Goal: Navigation & Orientation: Understand site structure

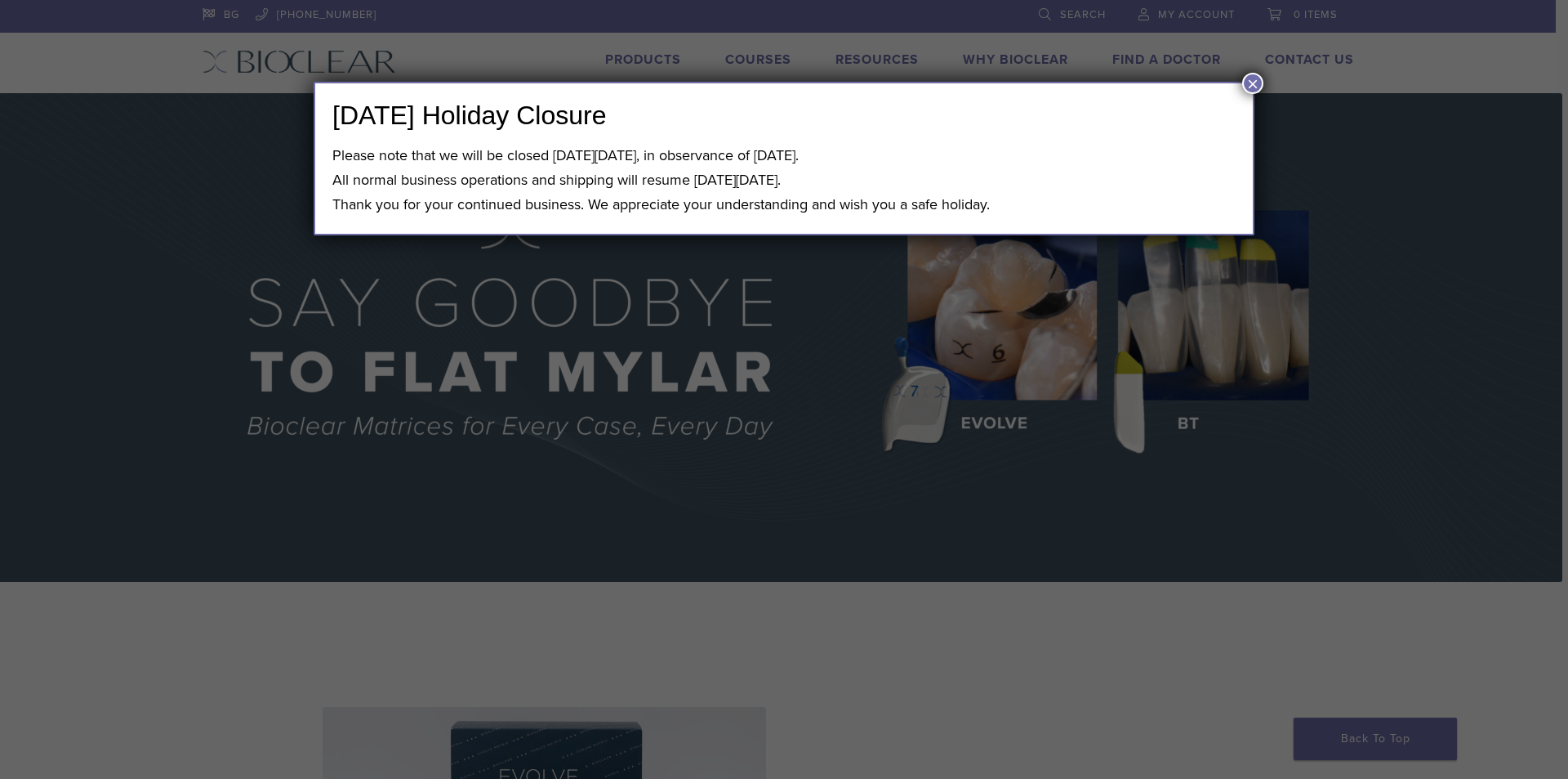
click at [1253, 85] on button "×" at bounding box center [1253, 83] width 22 height 22
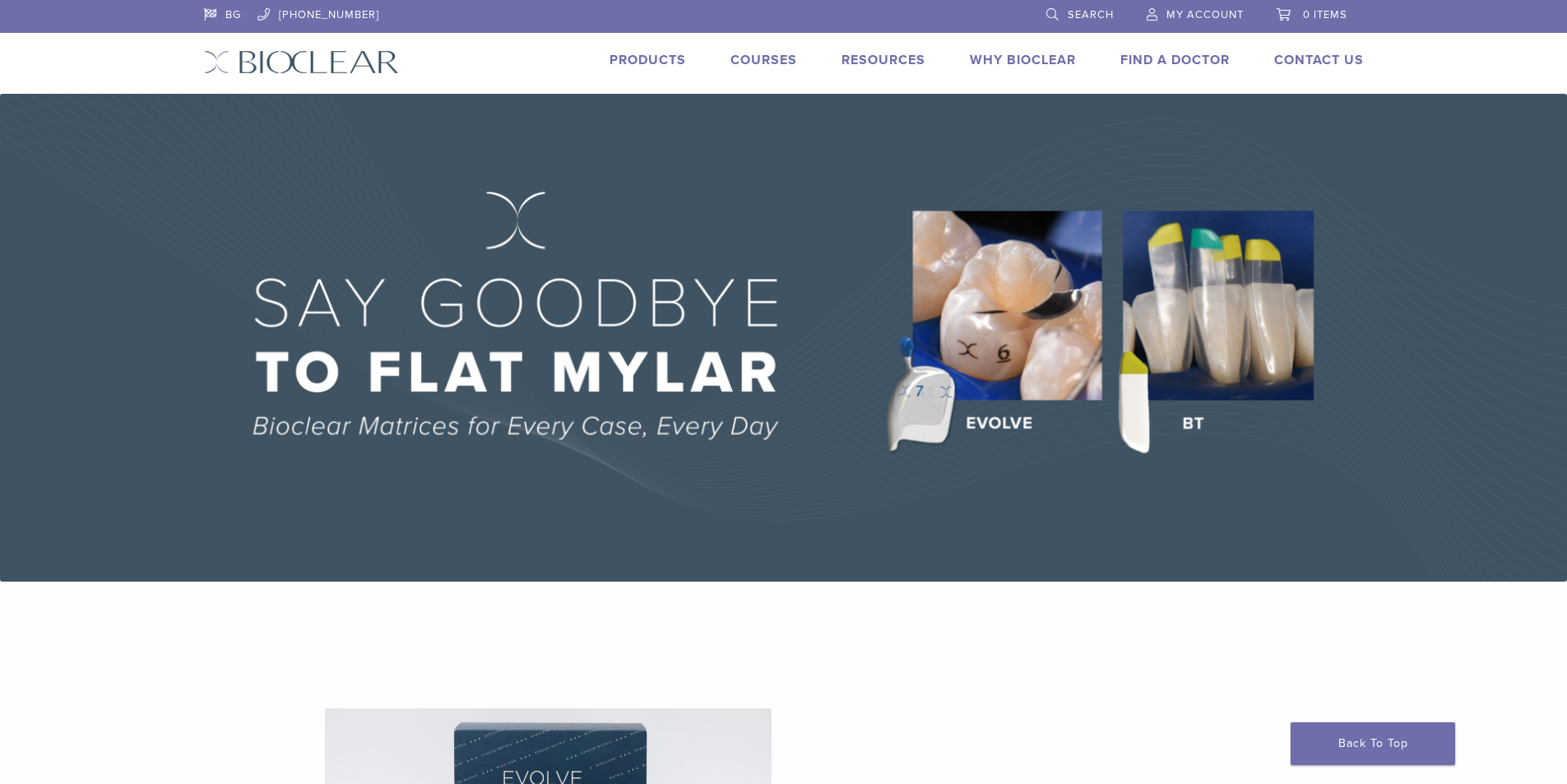
click at [666, 64] on link "Products" at bounding box center [648, 60] width 77 height 16
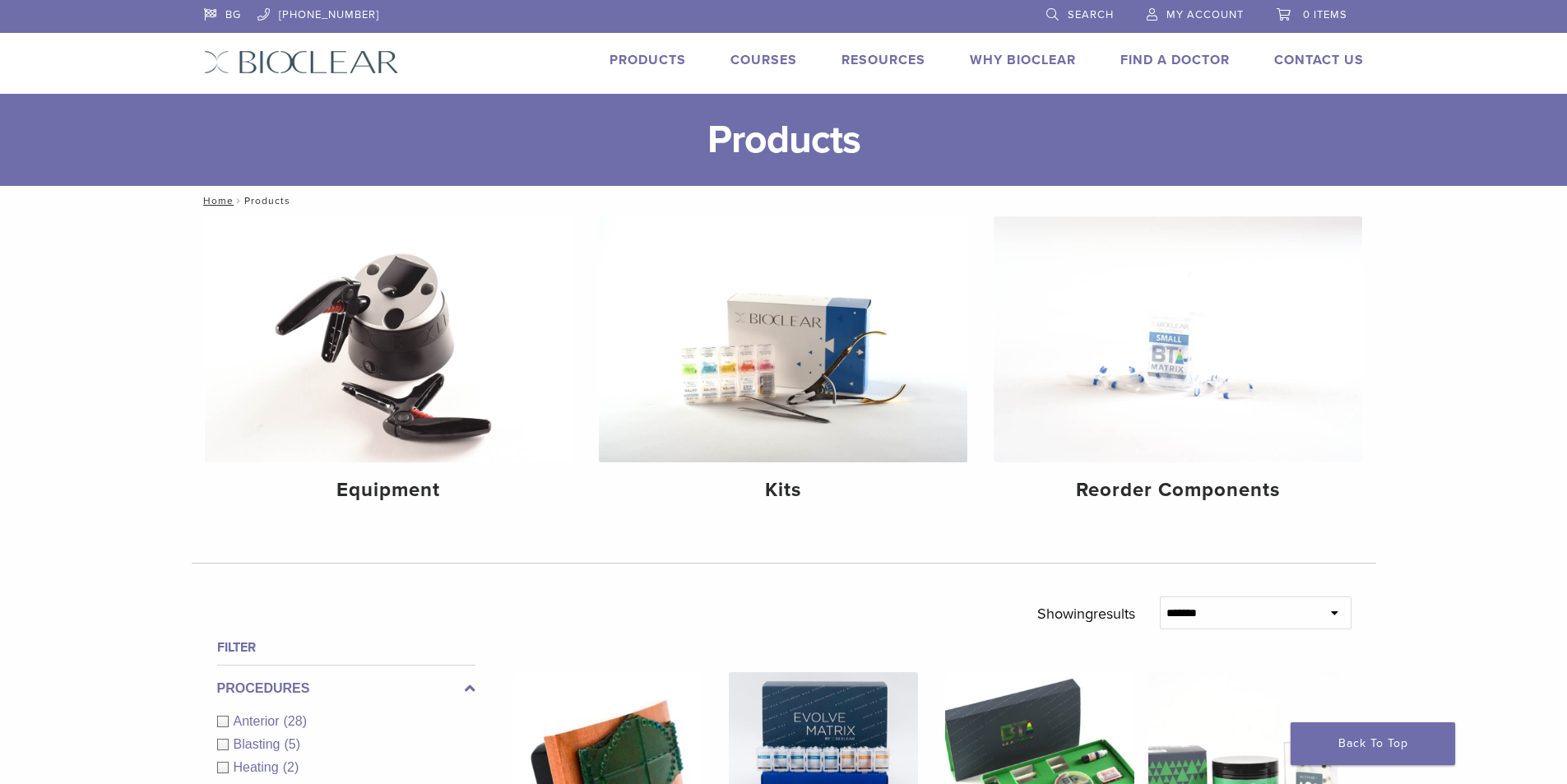
click at [783, 60] on link "Courses" at bounding box center [764, 60] width 66 height 16
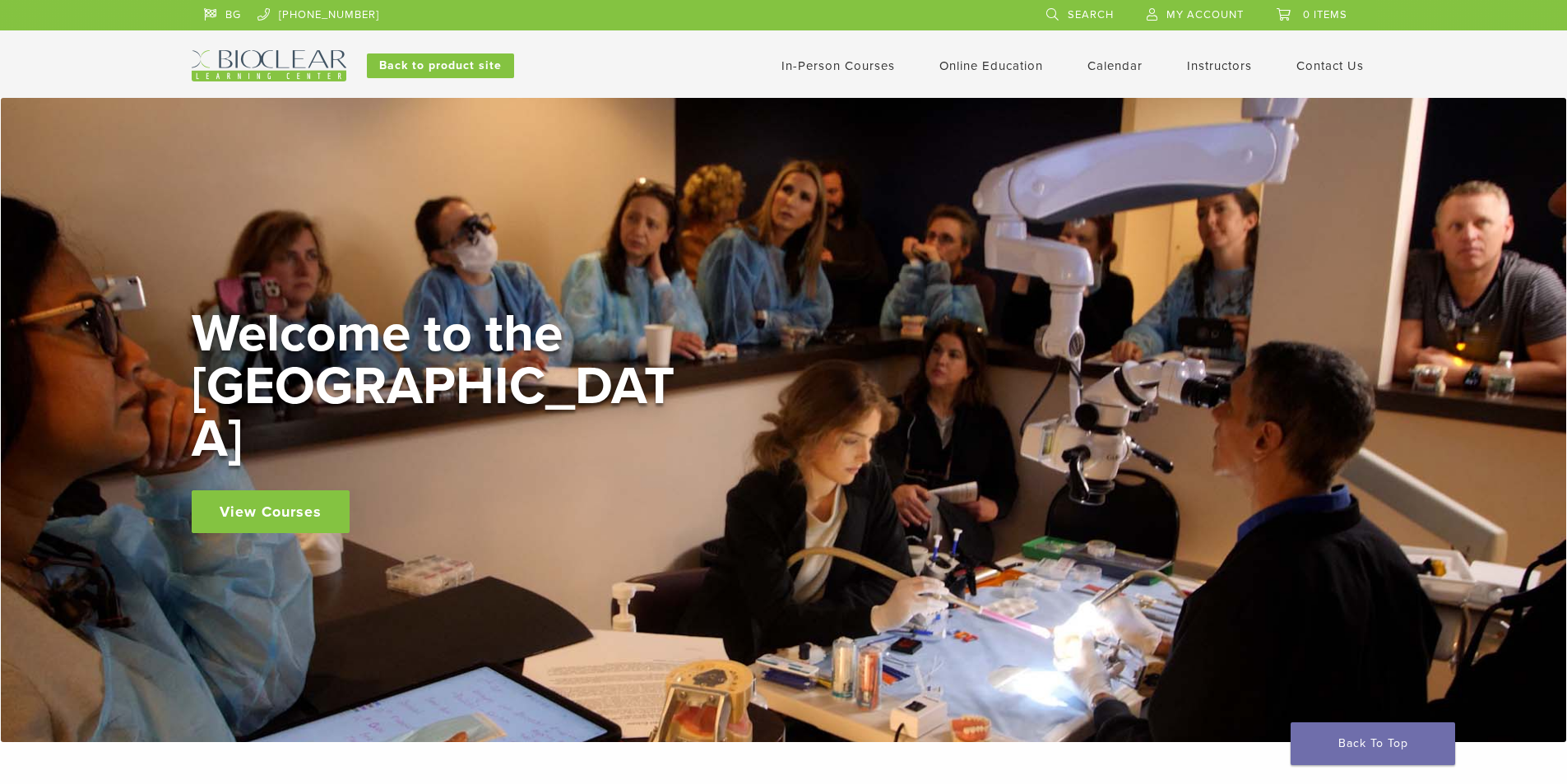
click at [1216, 66] on link "Instructors" at bounding box center [1220, 66] width 65 height 15
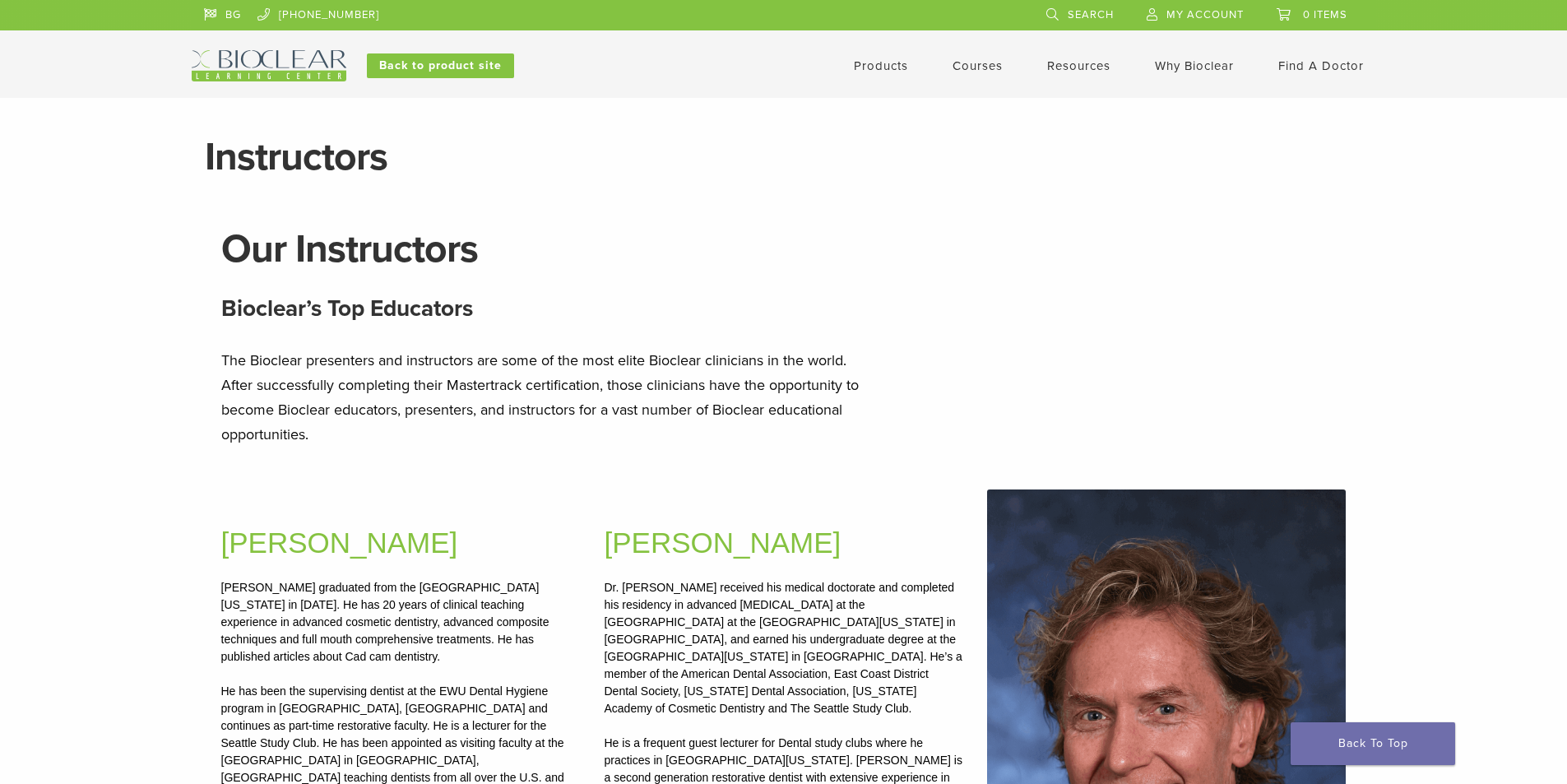
click at [884, 65] on link "Products" at bounding box center [880, 66] width 54 height 15
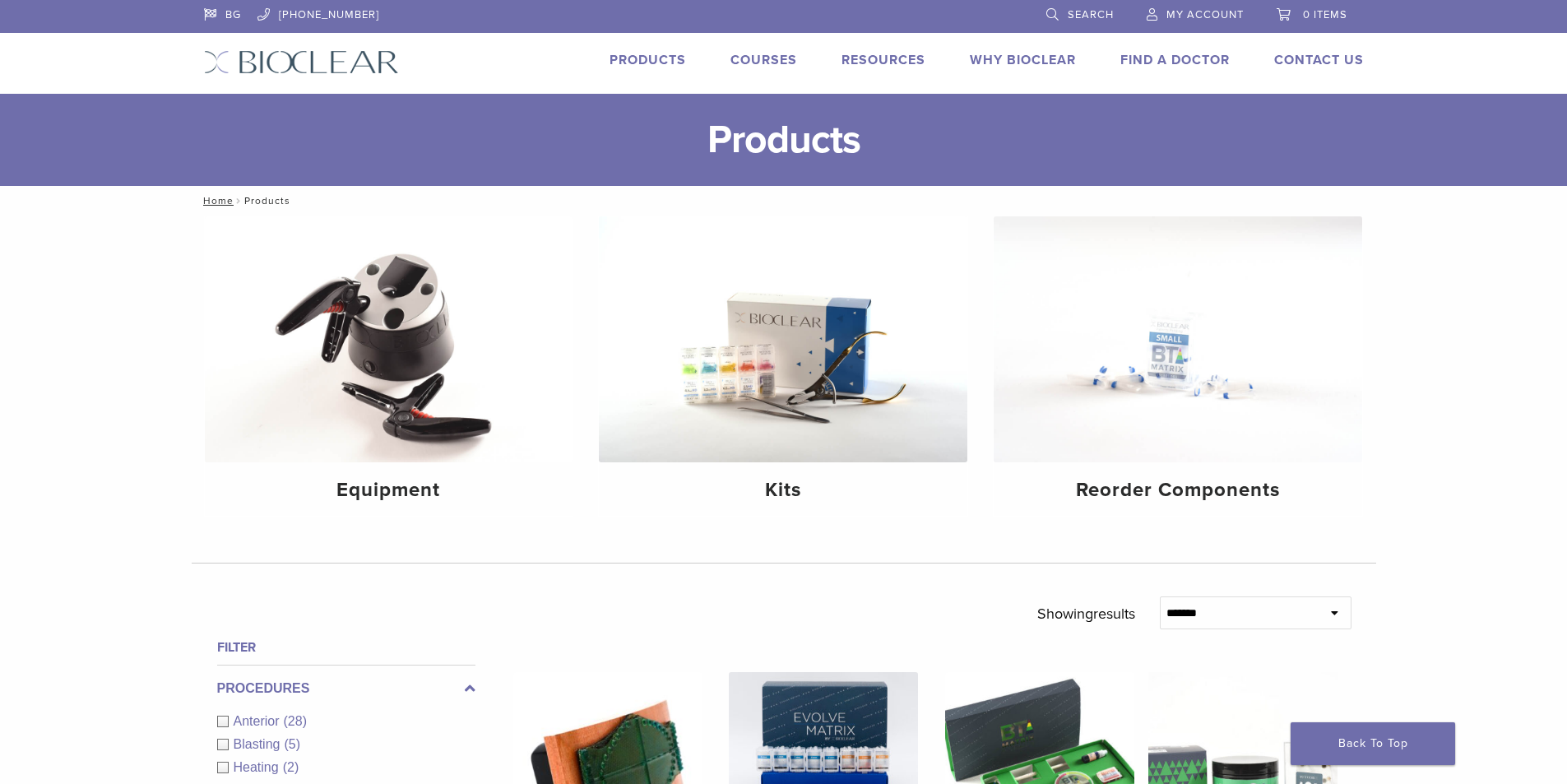
click at [753, 57] on link "Courses" at bounding box center [764, 60] width 66 height 16
